Goal: Transaction & Acquisition: Purchase product/service

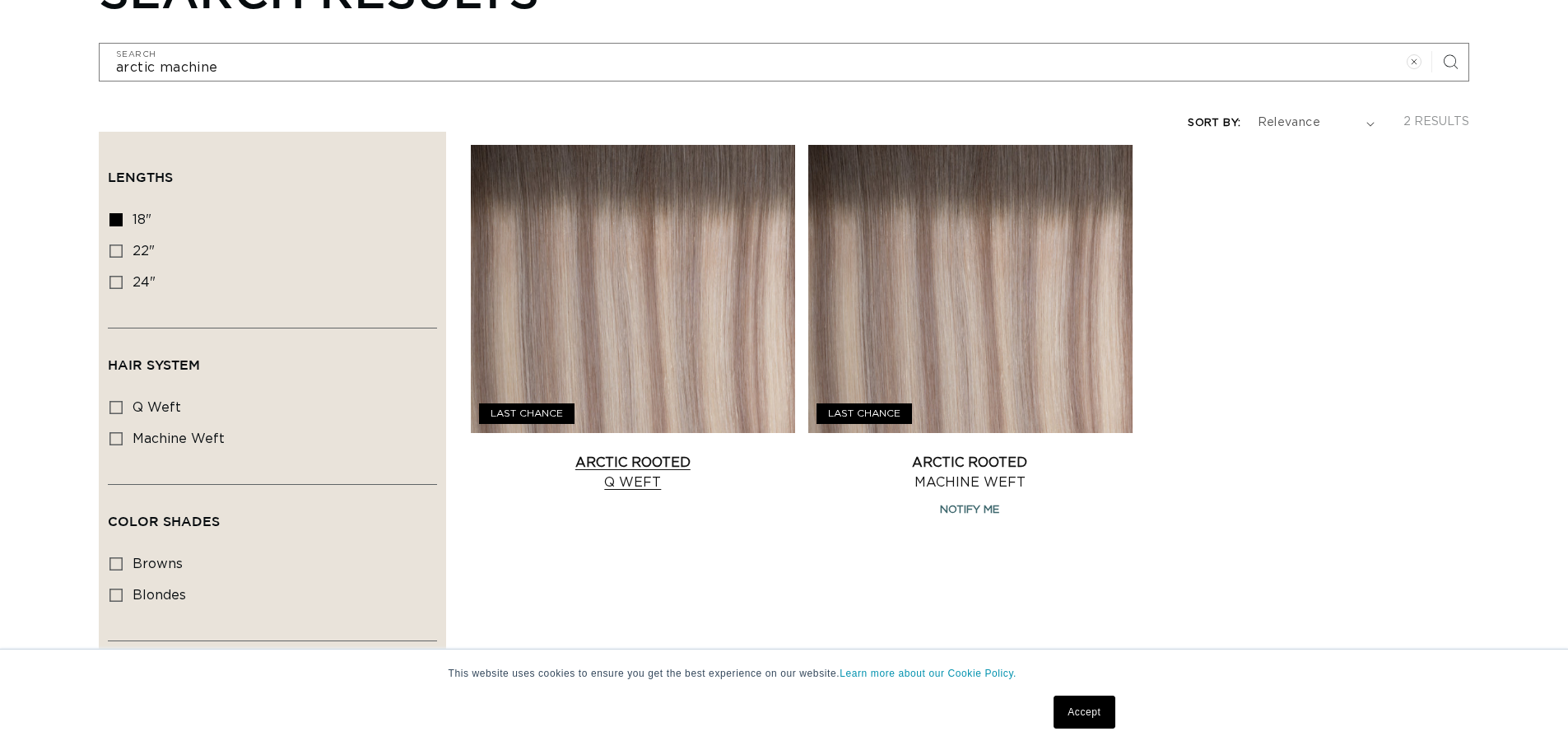
scroll to position [245, 0]
click at [648, 457] on link "Arctic Rooted Q Weft" at bounding box center [633, 473] width 324 height 39
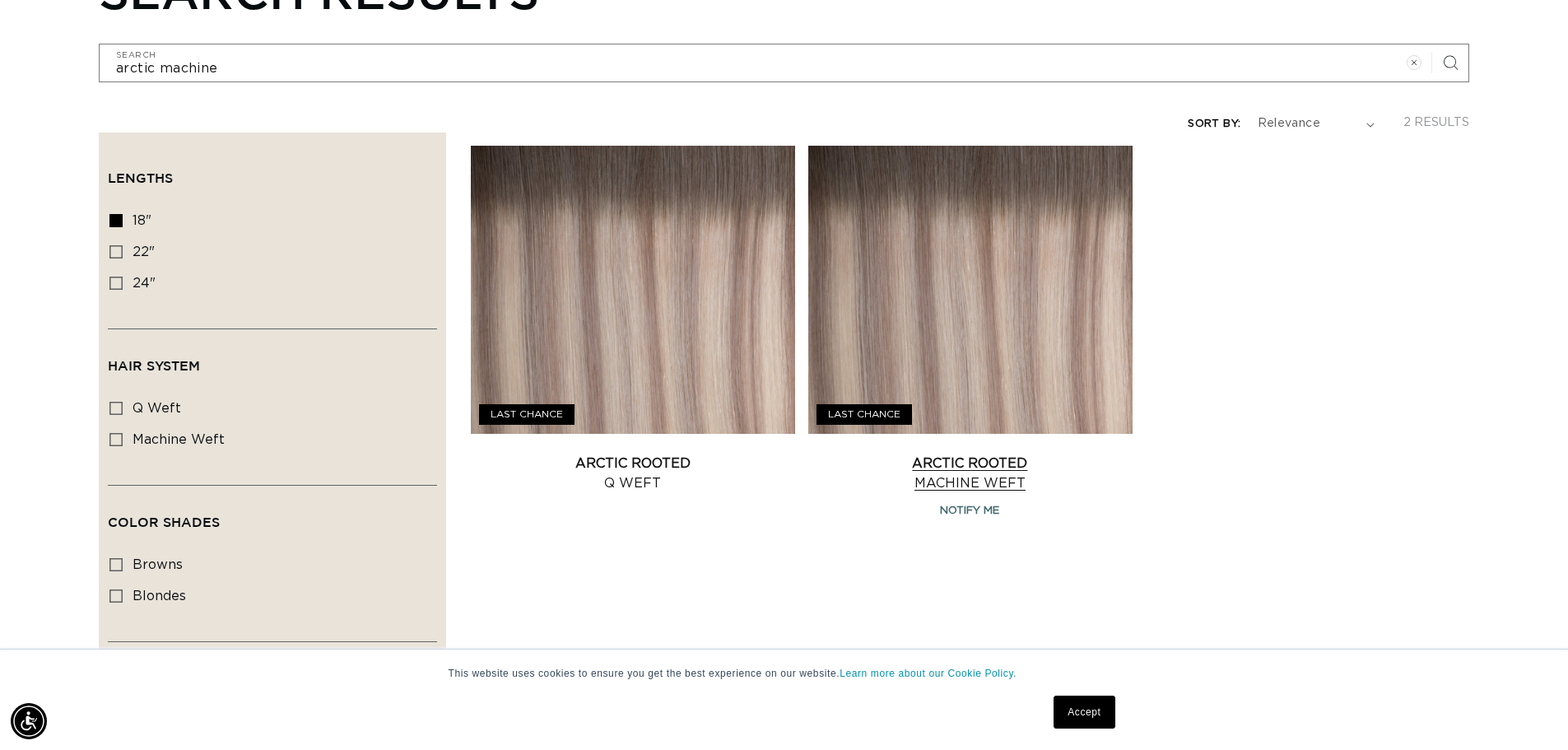
click at [928, 470] on link "Arctic Rooted Machine Weft" at bounding box center [970, 473] width 324 height 39
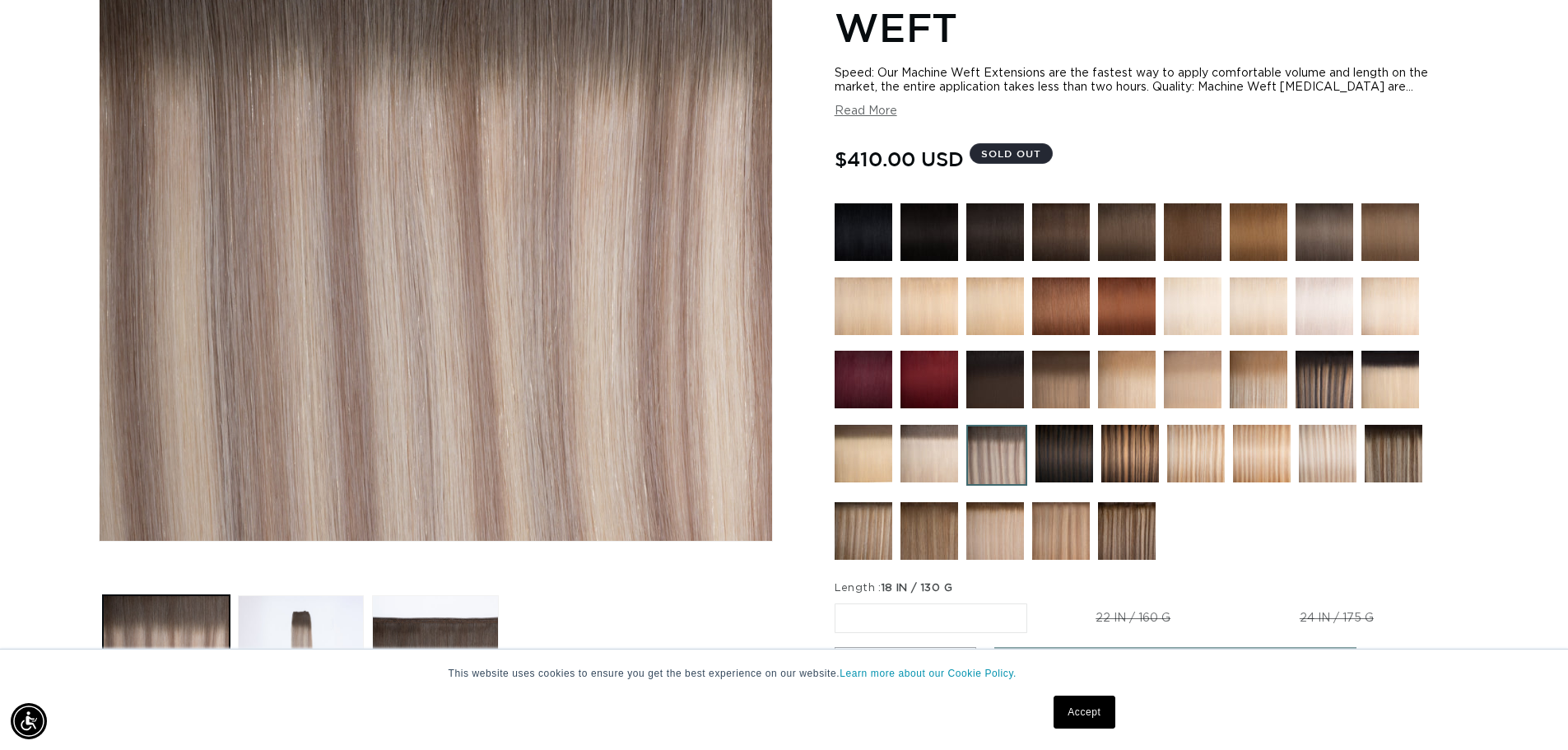
scroll to position [411, 0]
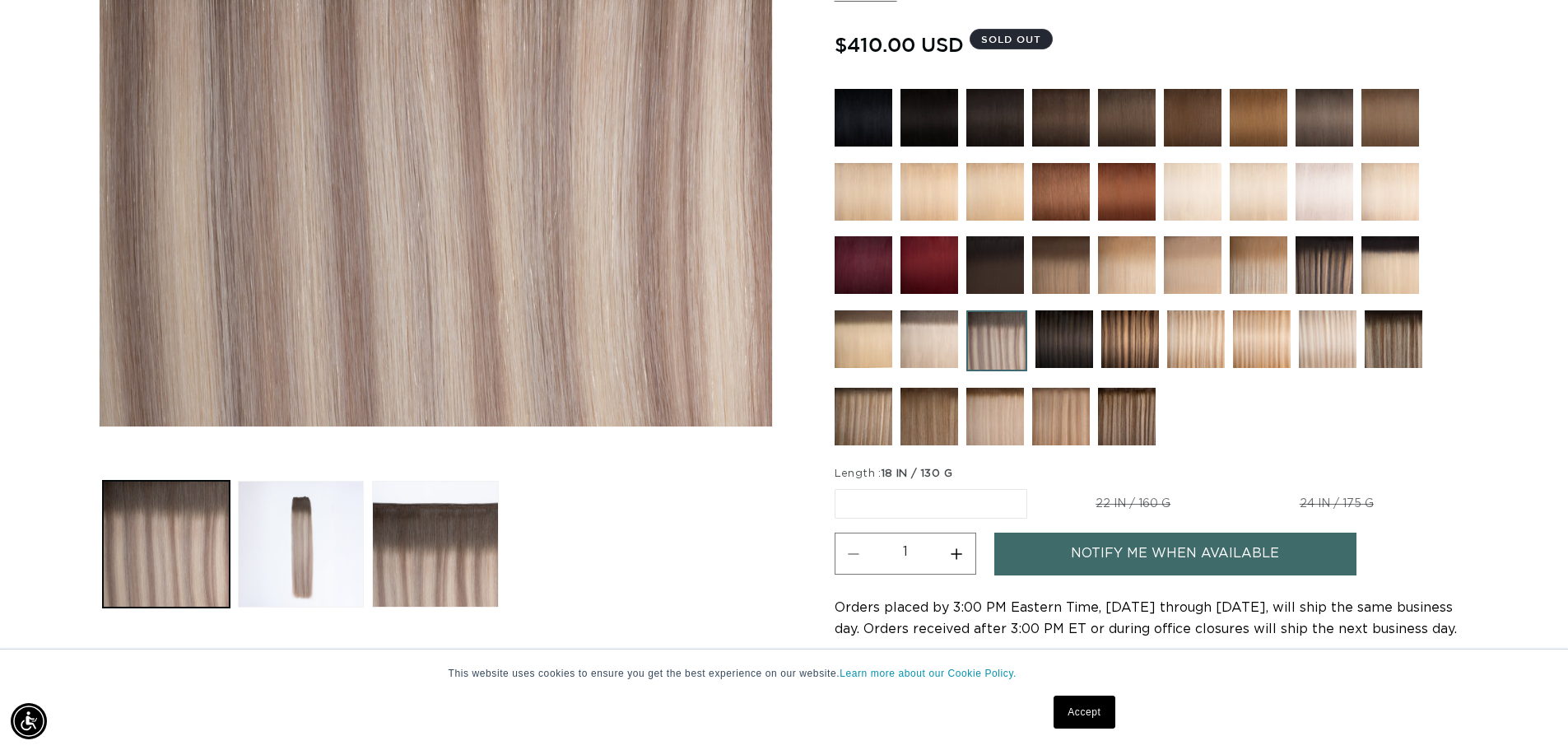
click at [905, 503] on label "18 IN / 130 G Variant sold out or unavailable" at bounding box center [930, 503] width 193 height 29
click at [839, 487] on input "18 IN / 130 G Variant sold out or unavailable" at bounding box center [839, 486] width 1 height 1
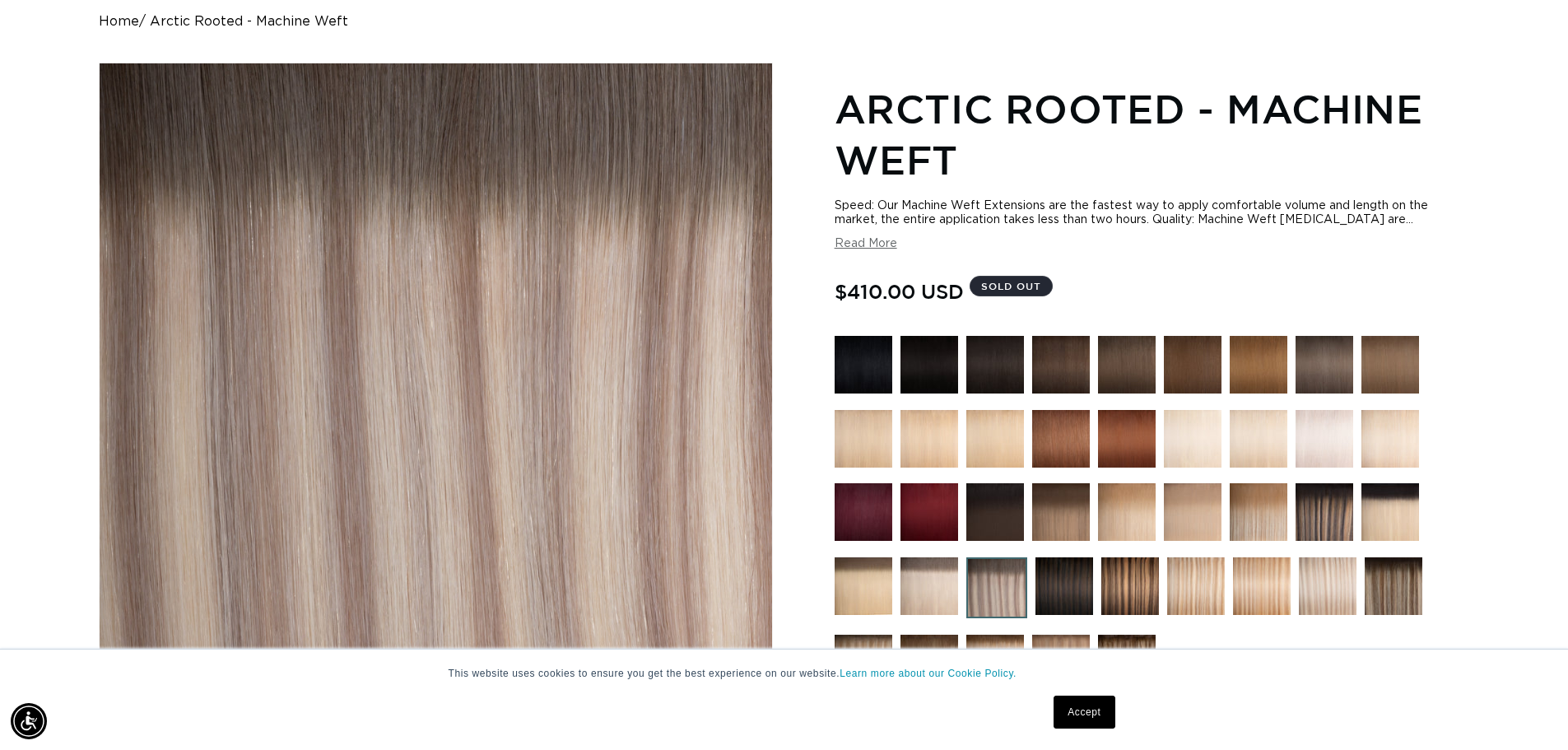
scroll to position [0, 1451]
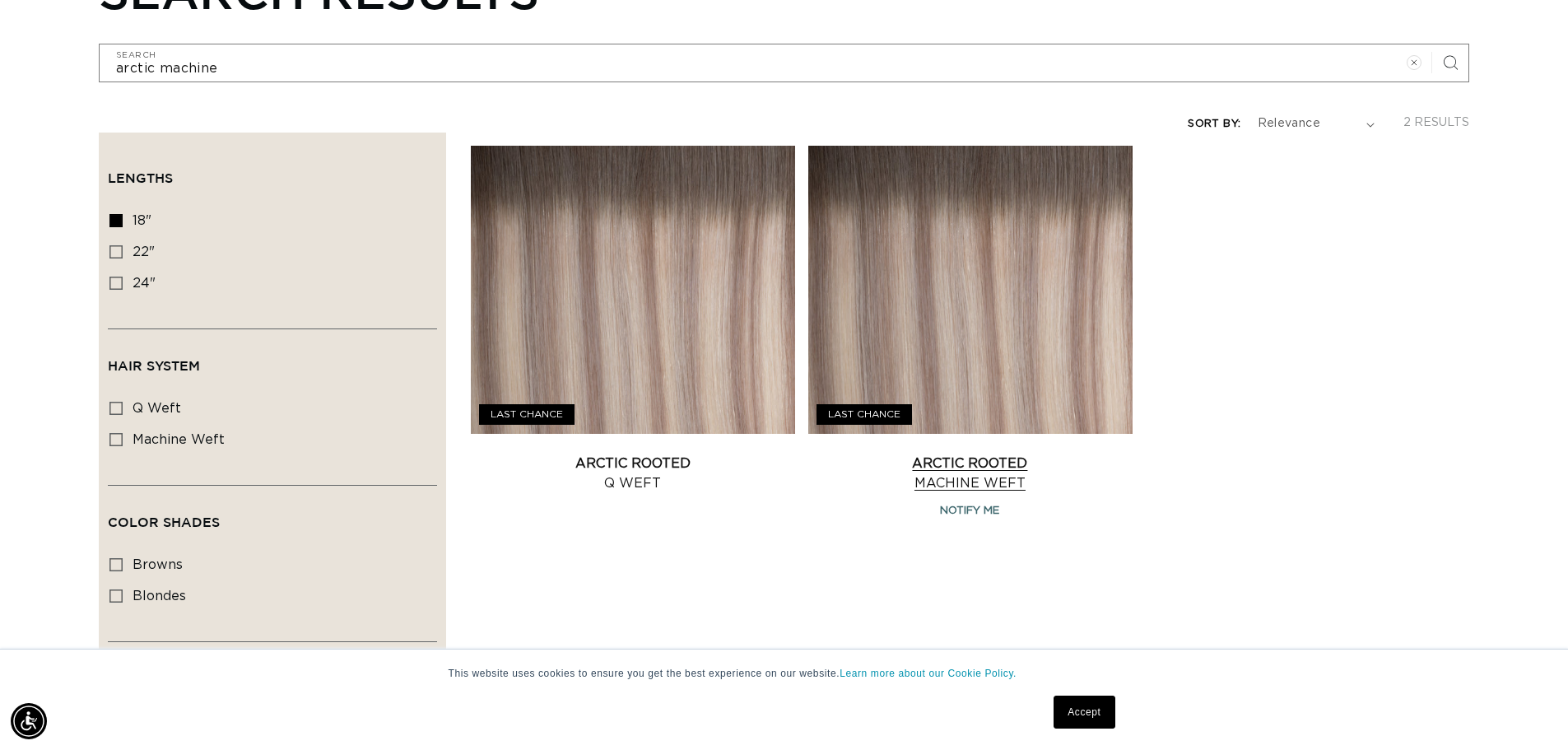
click at [968, 469] on link "Arctic Rooted Machine Weft" at bounding box center [970, 473] width 324 height 39
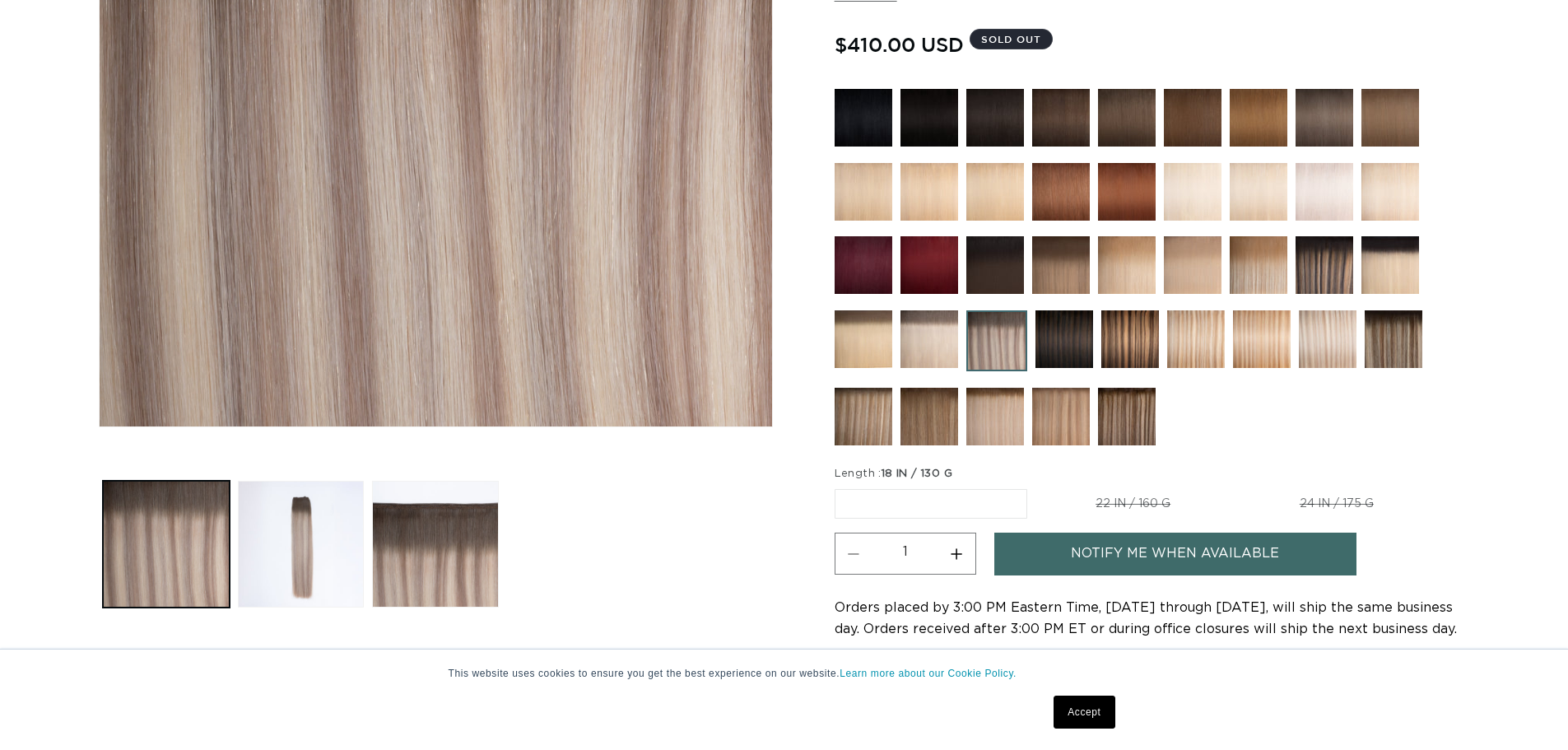
click at [1123, 505] on label "22 IN / 160 G Variant sold out or unavailable" at bounding box center [1132, 503] width 195 height 28
click at [1036, 487] on input "22 IN / 160 G Variant sold out or unavailable" at bounding box center [1035, 486] width 1 height 1
radio input "true"
click at [1123, 505] on label "22 IN / 160 G Variant sold out or unavailable" at bounding box center [1132, 503] width 197 height 29
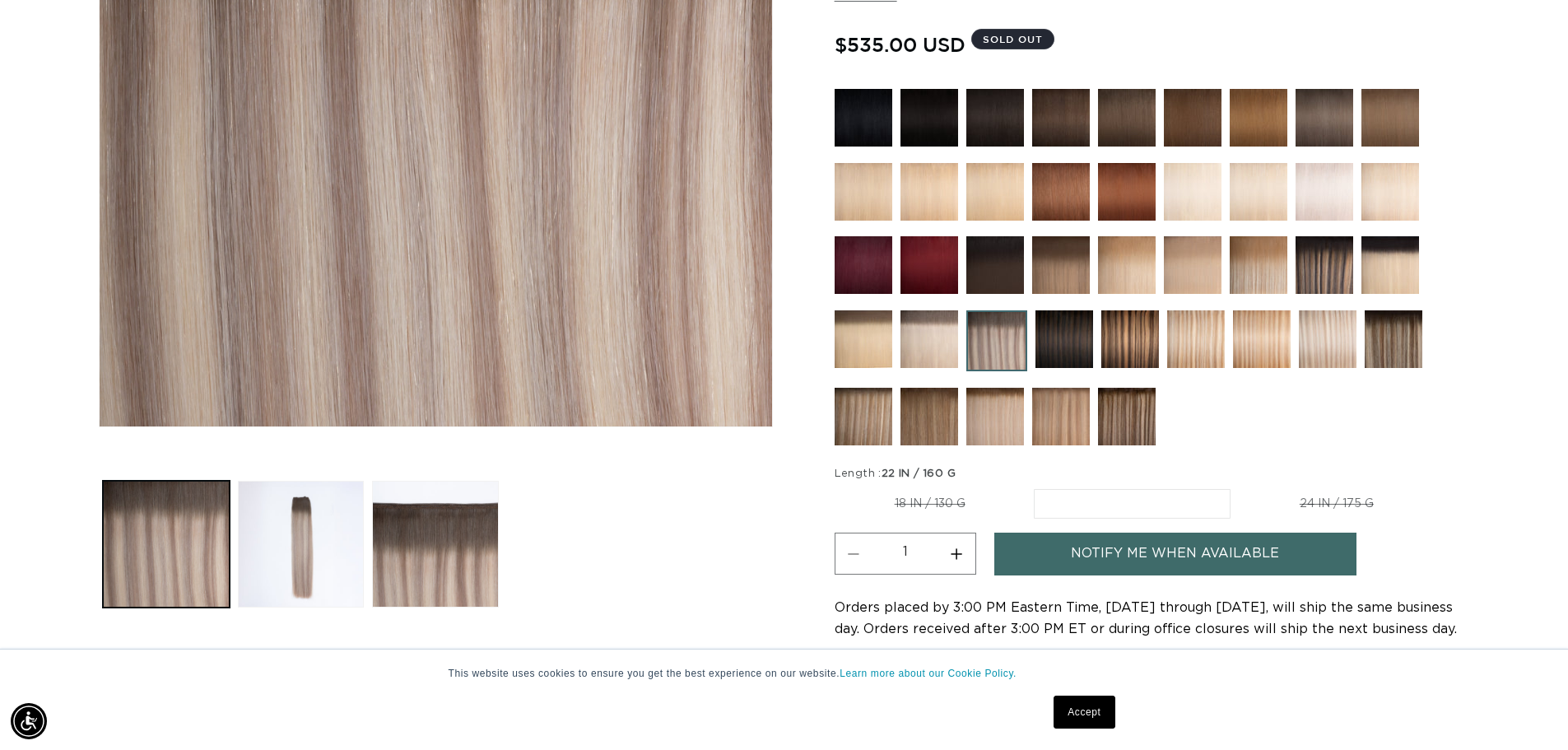
click at [1035, 487] on input "22 IN / 160 G Variant sold out or unavailable" at bounding box center [1034, 486] width 1 height 1
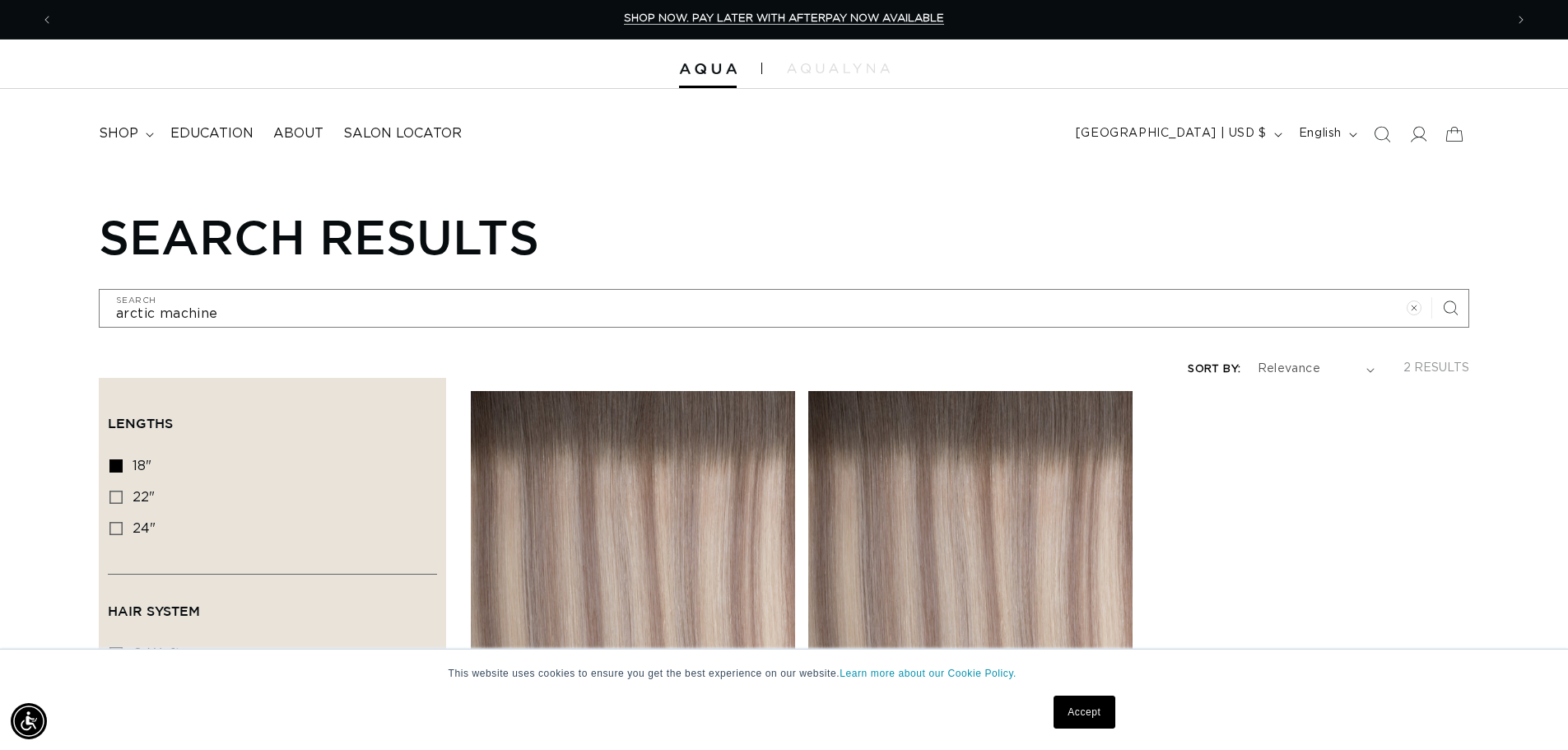
scroll to position [0, 2903]
